Goal: Task Accomplishment & Management: Use online tool/utility

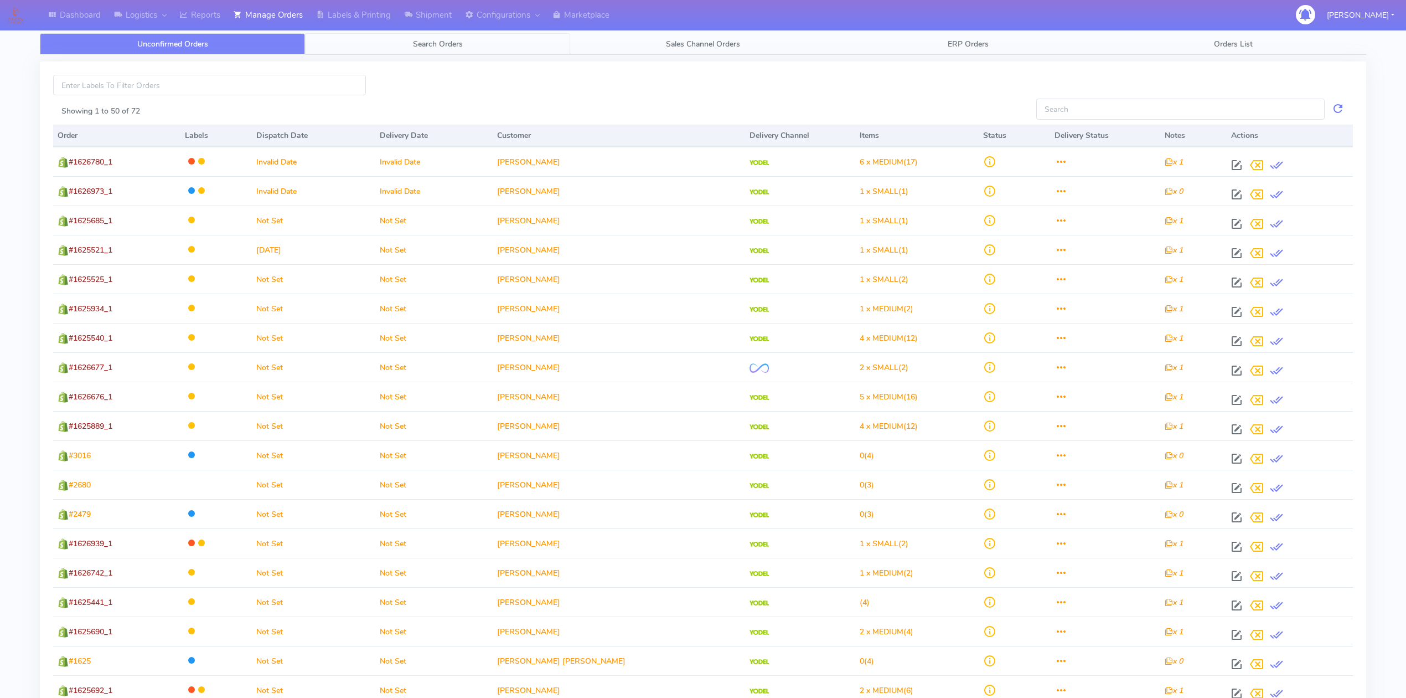
click at [434, 49] on span "Search Orders" at bounding box center [438, 44] width 50 height 11
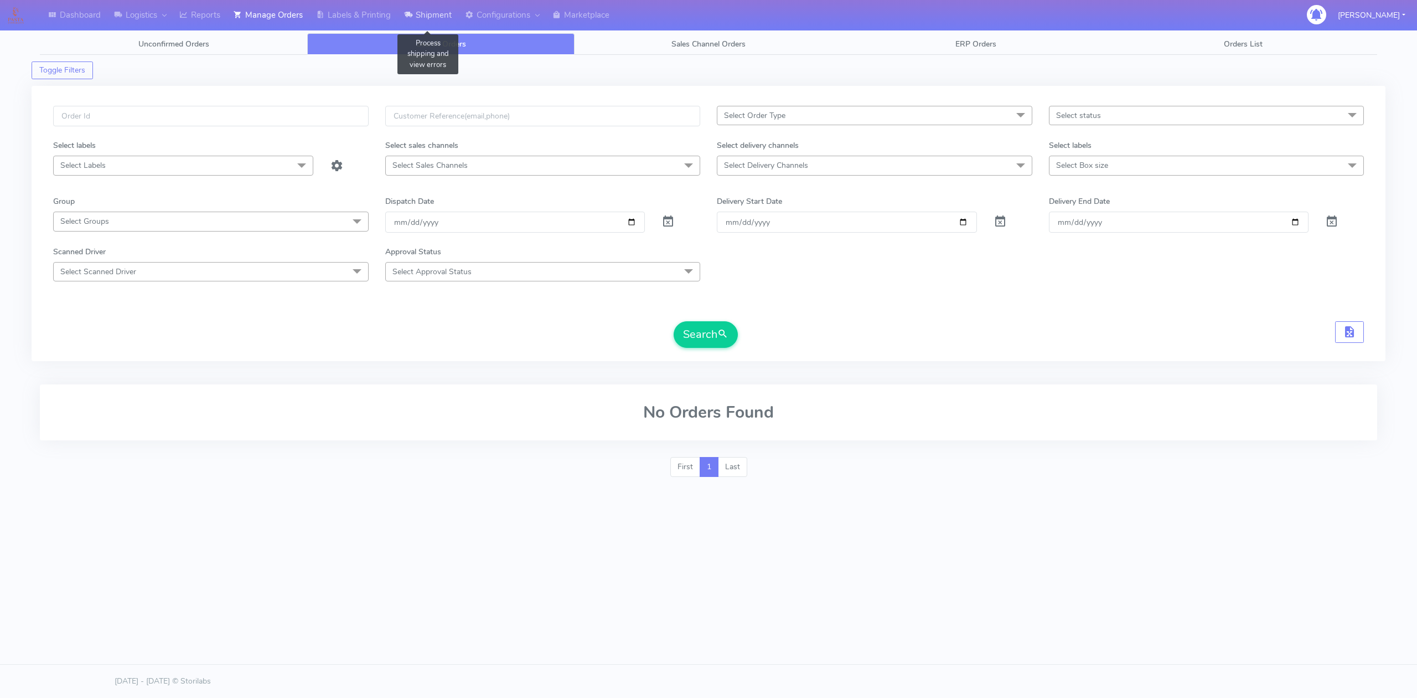
click at [450, 12] on link "Shipment" at bounding box center [427, 15] width 61 height 30
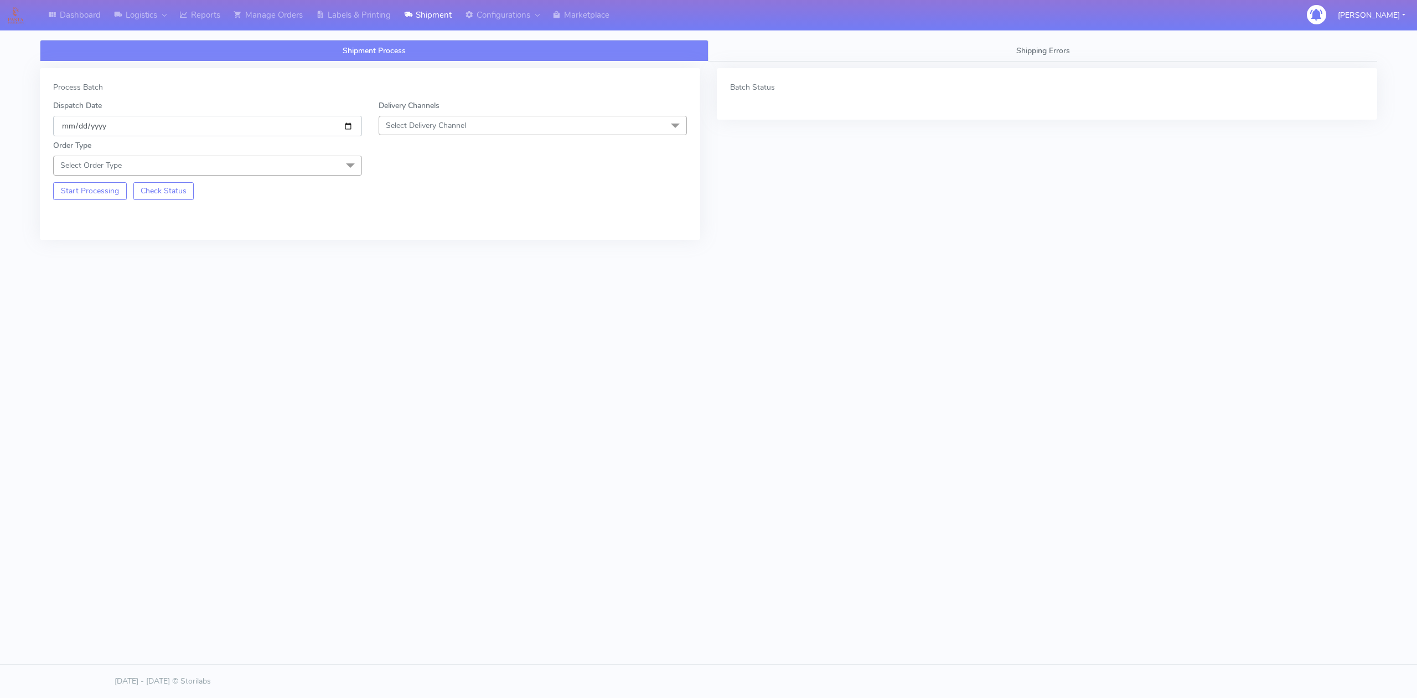
click at [346, 127] on input "[DATE]" at bounding box center [207, 126] width 309 height 20
type input "[DATE]"
click at [419, 131] on span "Select Delivery Channel" at bounding box center [426, 125] width 80 height 11
click at [423, 201] on div "OnFleet" at bounding box center [533, 195] width 297 height 12
click at [315, 171] on span "Select Order Type" at bounding box center [207, 165] width 309 height 19
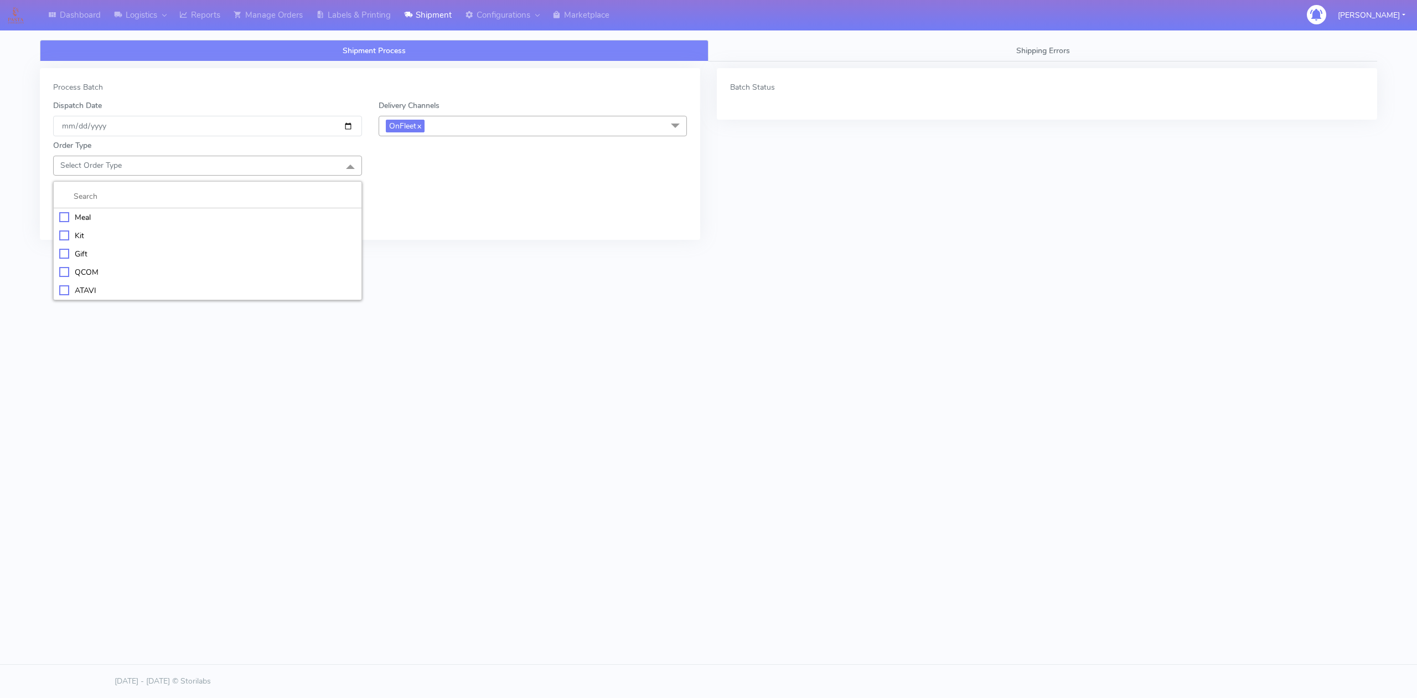
click at [80, 214] on div "Meal" at bounding box center [207, 217] width 297 height 12
click at [438, 171] on span "Select Box Size" at bounding box center [412, 165] width 53 height 11
click at [422, 220] on div "Small" at bounding box center [533, 217] width 297 height 12
click at [111, 239] on button "Start Processing" at bounding box center [90, 231] width 74 height 18
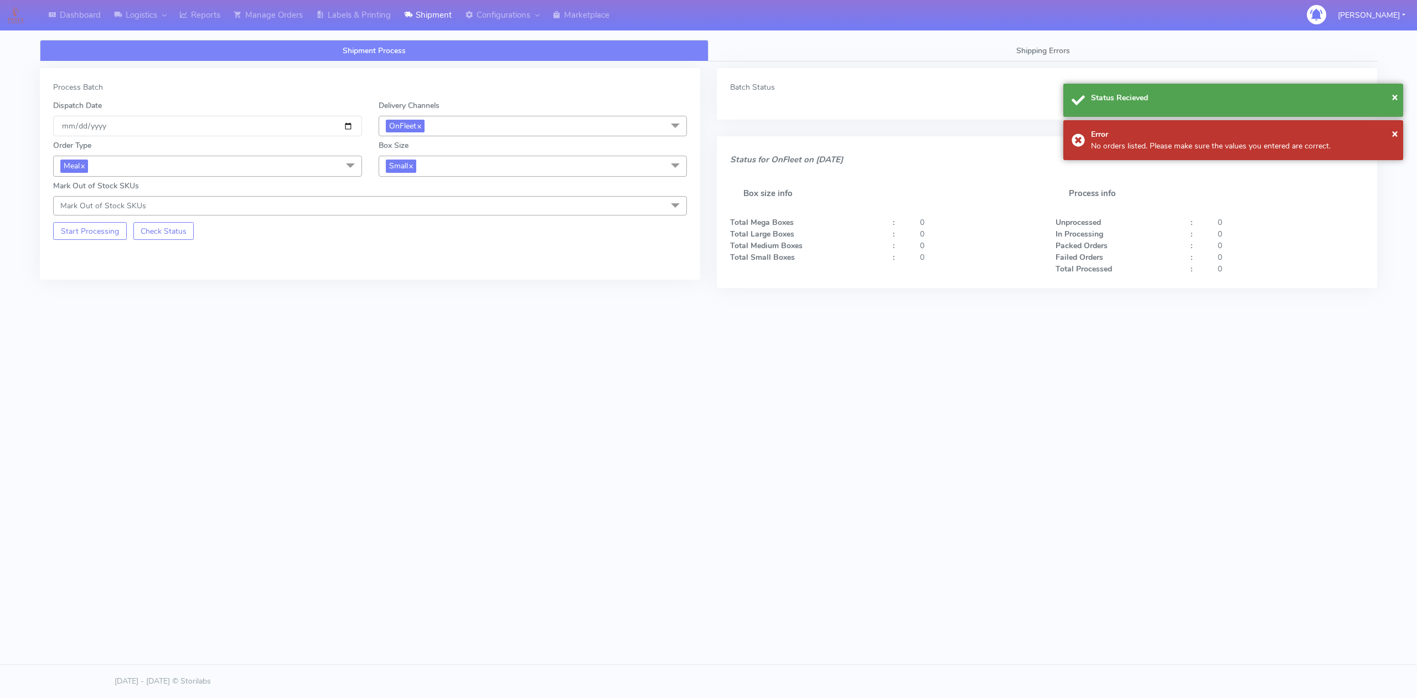
click at [285, 92] on div "Process Batch" at bounding box center [370, 87] width 634 height 12
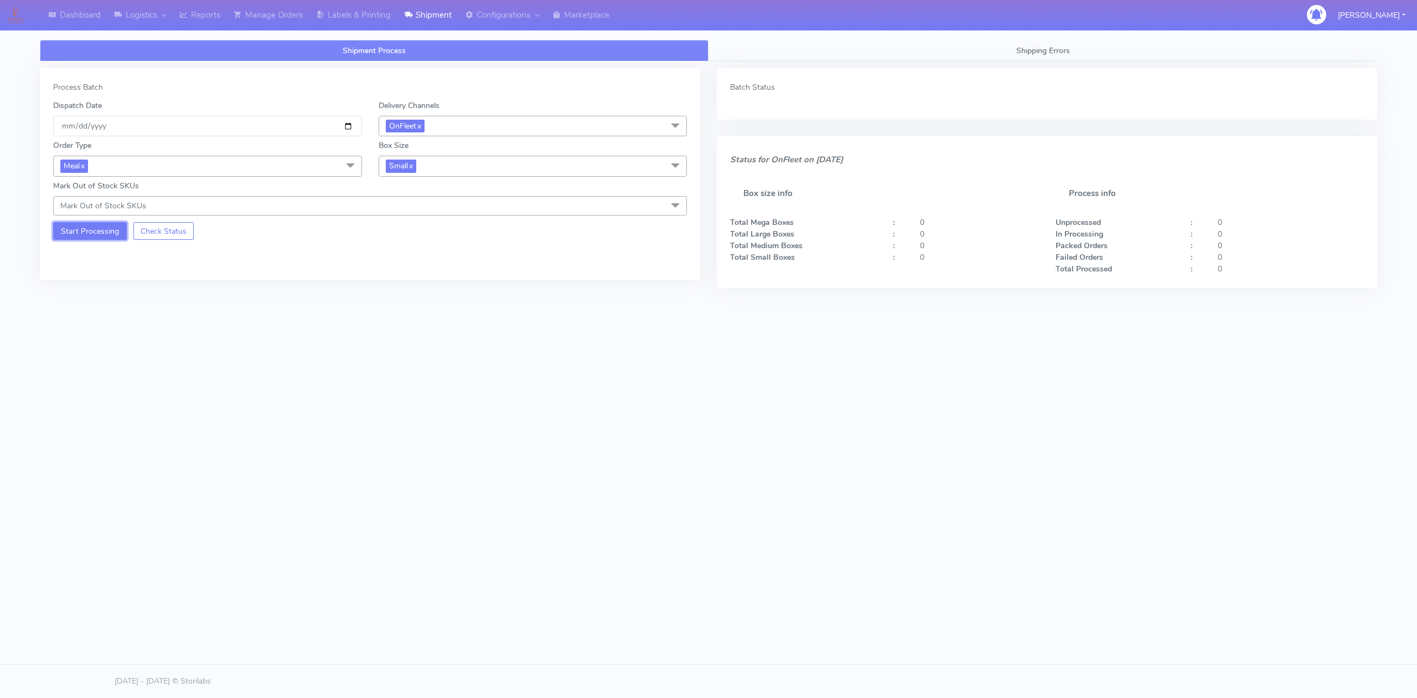
click at [94, 235] on button "Start Processing" at bounding box center [90, 231] width 74 height 18
